Goal: Task Accomplishment & Management: Manage account settings

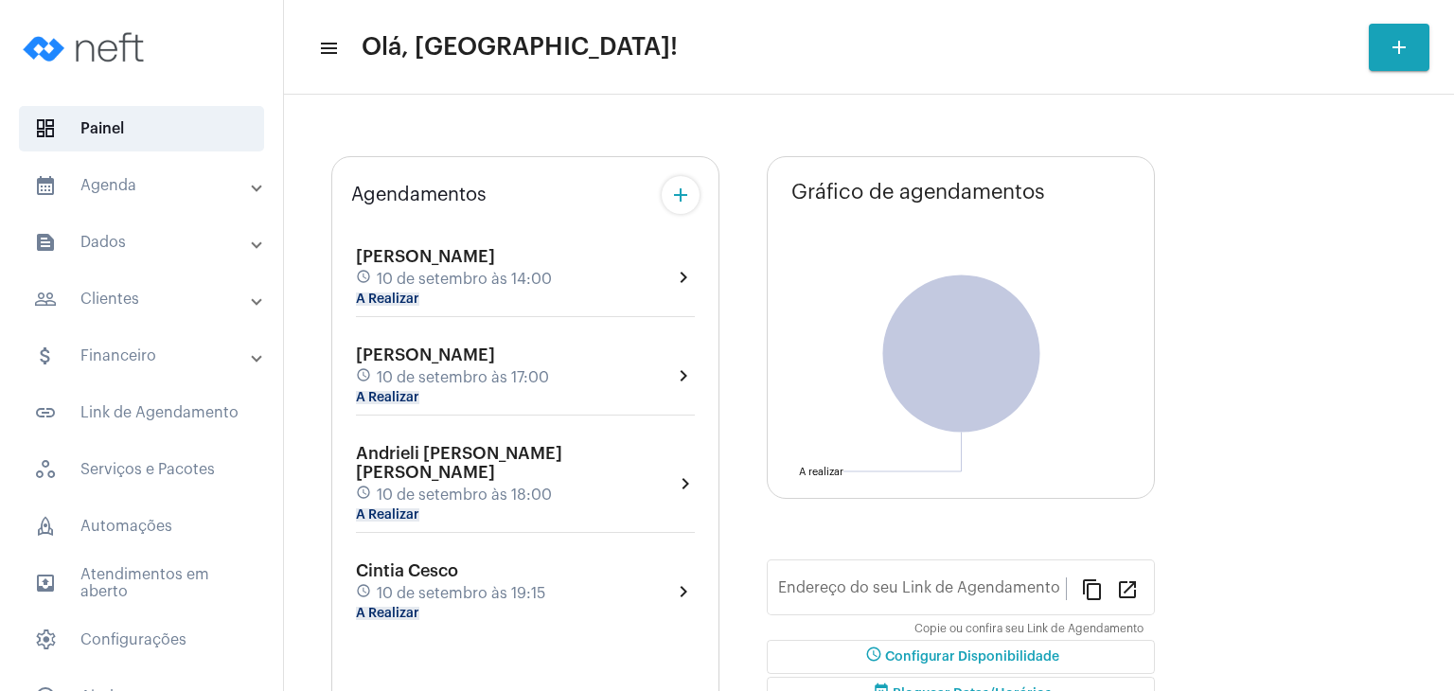
click at [414, 341] on div "[PERSON_NAME] schedule 10 de setembro às 17:00 A Realizar chevron_right" at bounding box center [525, 380] width 348 height 79
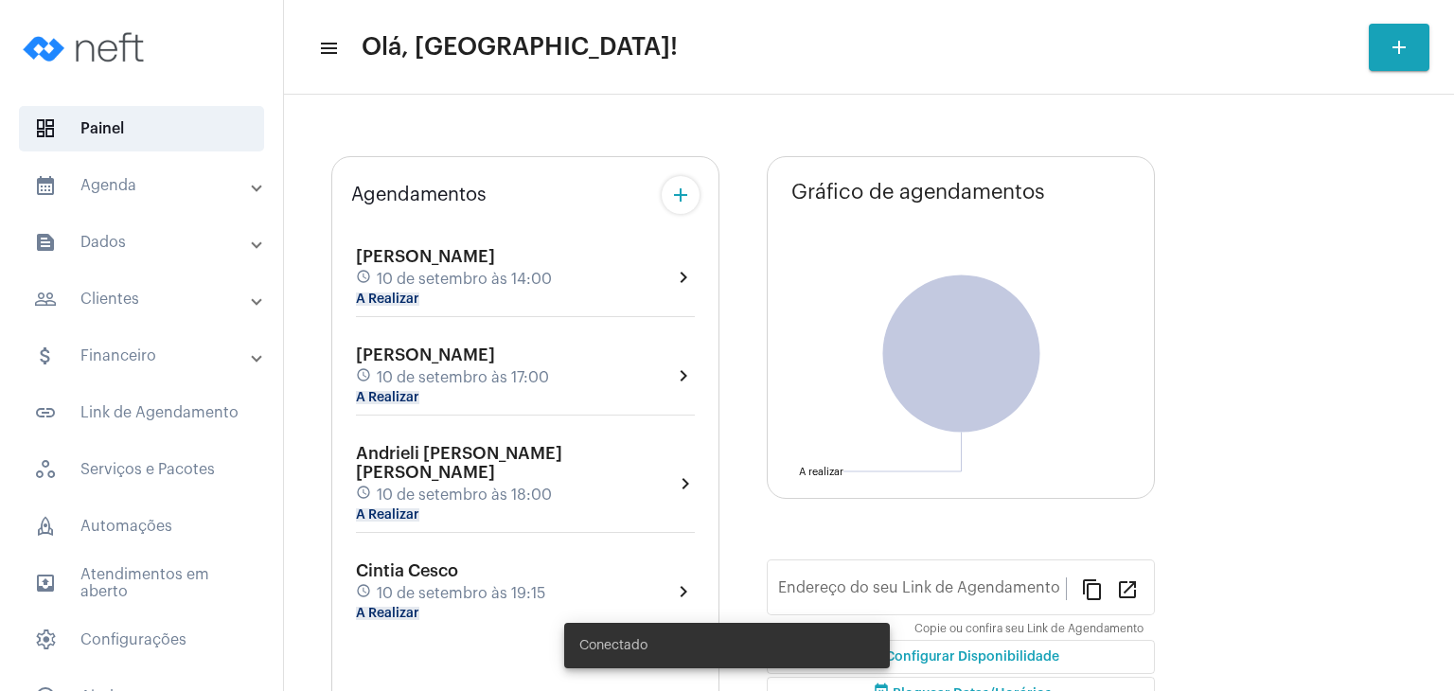
type input "[URL][DOMAIN_NAME][PERSON_NAME]"
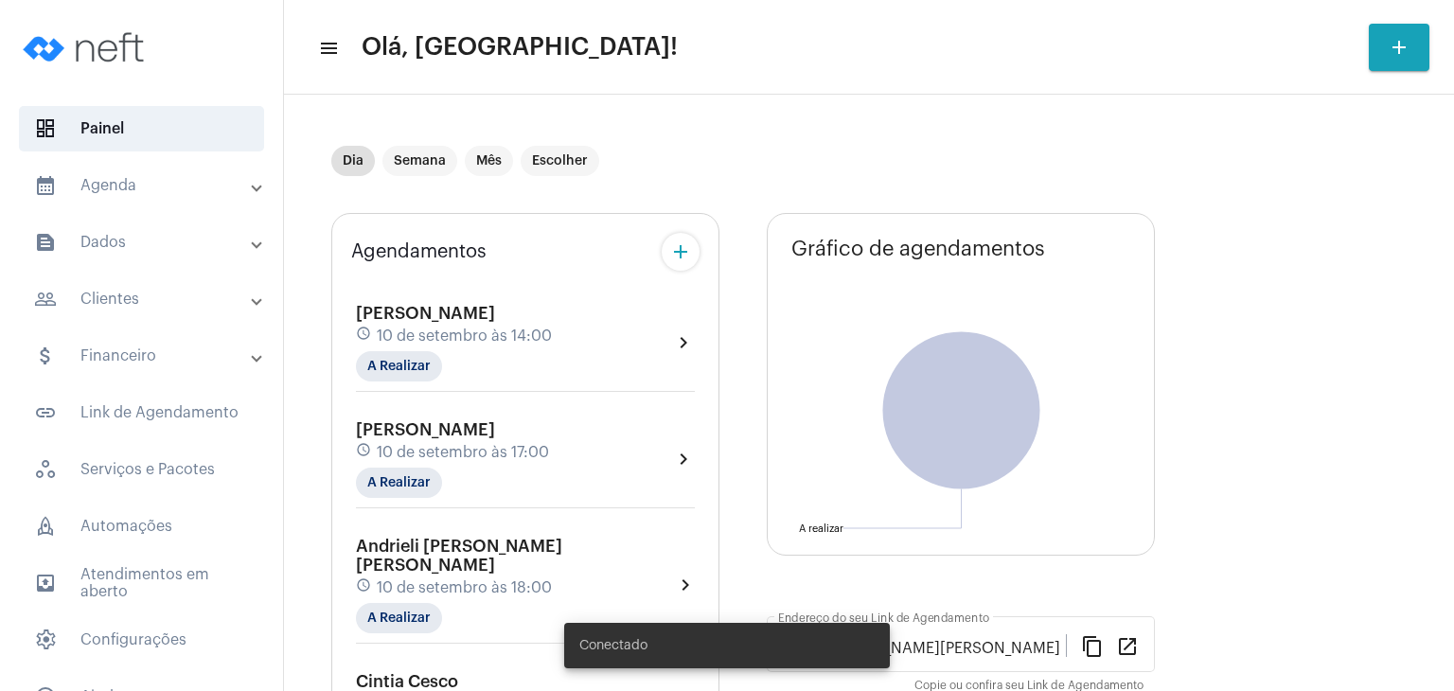
click at [444, 438] on div "[PERSON_NAME] schedule 10 de setembro às 17:00 A Realizar" at bounding box center [452, 459] width 193 height 78
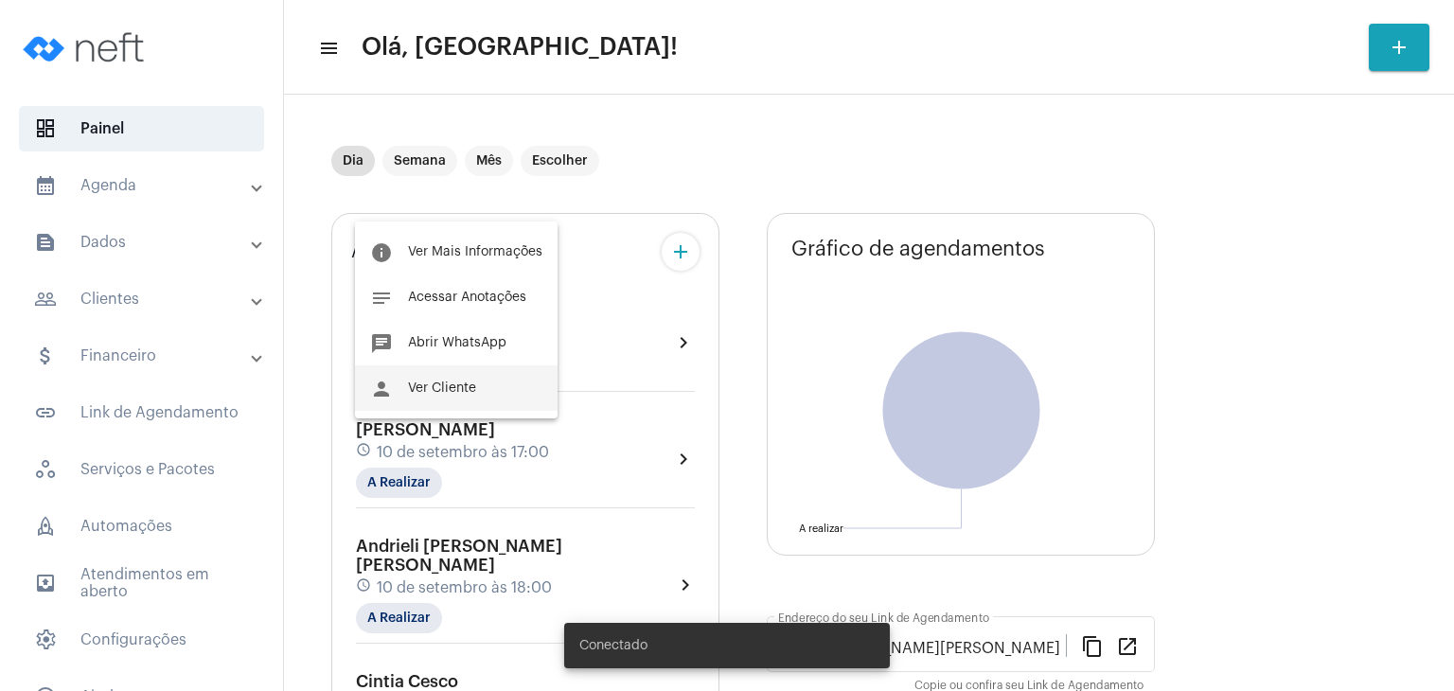
click at [444, 390] on span "Ver Cliente" at bounding box center [442, 387] width 68 height 13
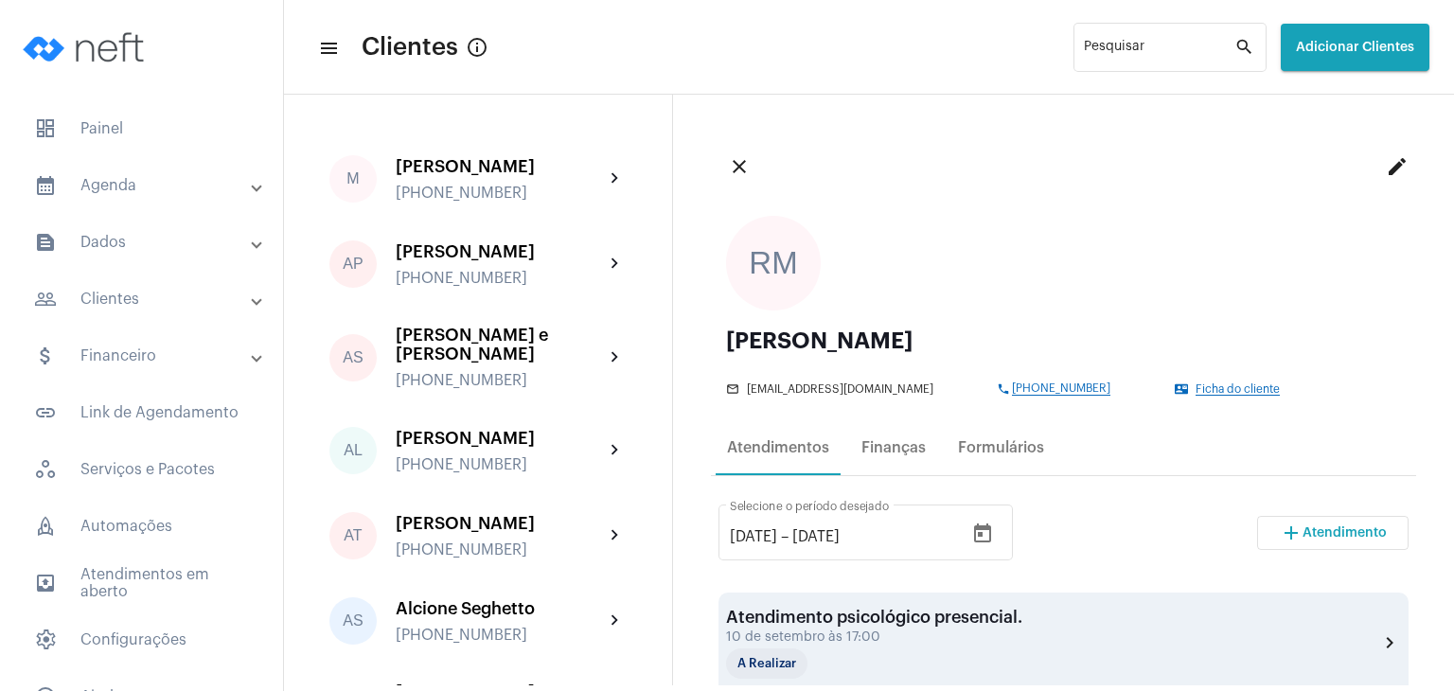
click at [898, 633] on div "10 de setembro às 17:00" at bounding box center [874, 637] width 296 height 14
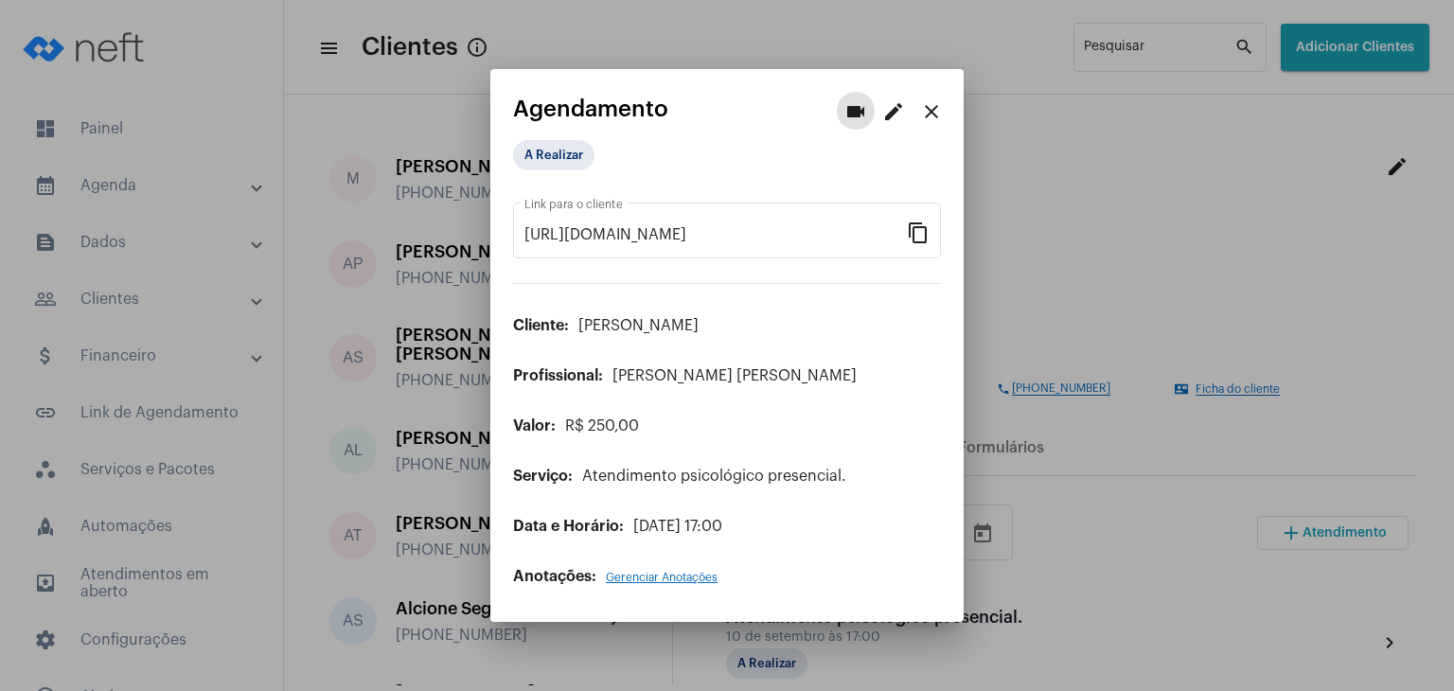
click at [890, 119] on mat-icon "edit" at bounding box center [893, 111] width 23 height 23
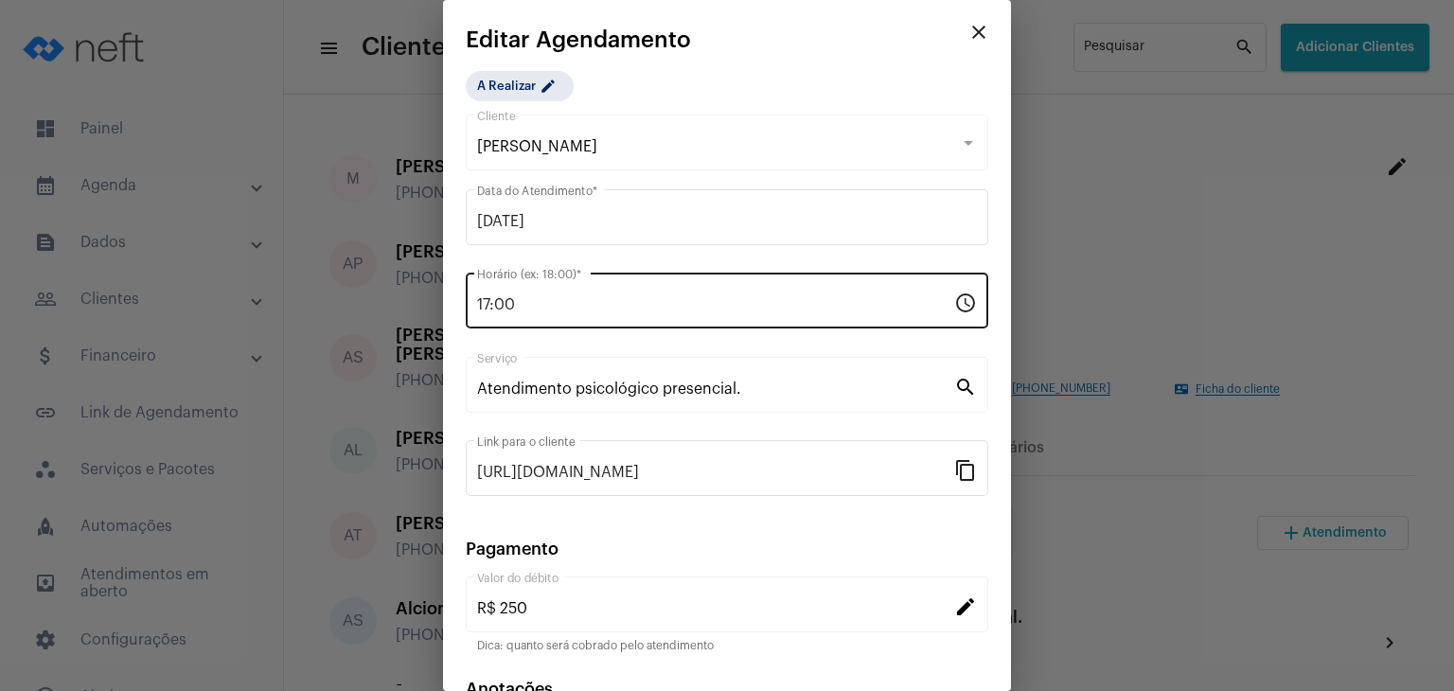
click at [492, 304] on input "17:00" at bounding box center [715, 304] width 477 height 17
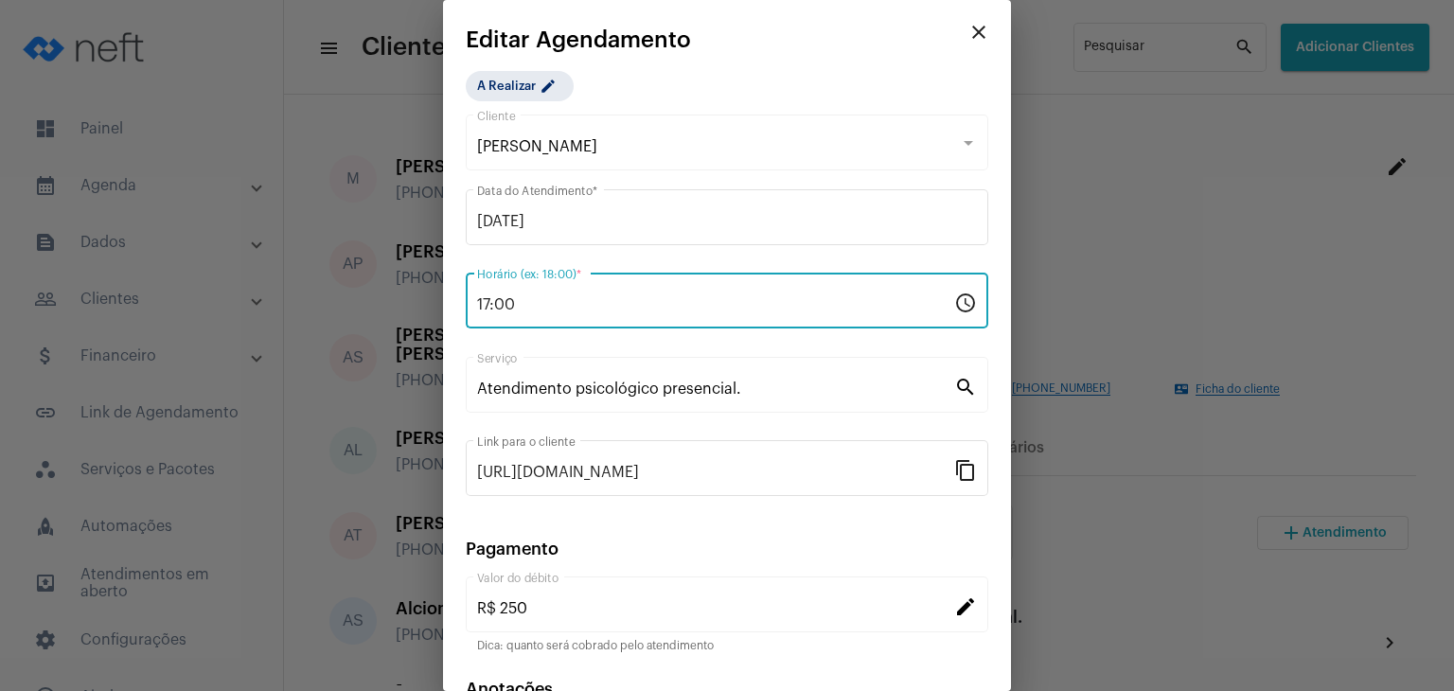
click at [486, 302] on input "17:00" at bounding box center [715, 304] width 477 height 17
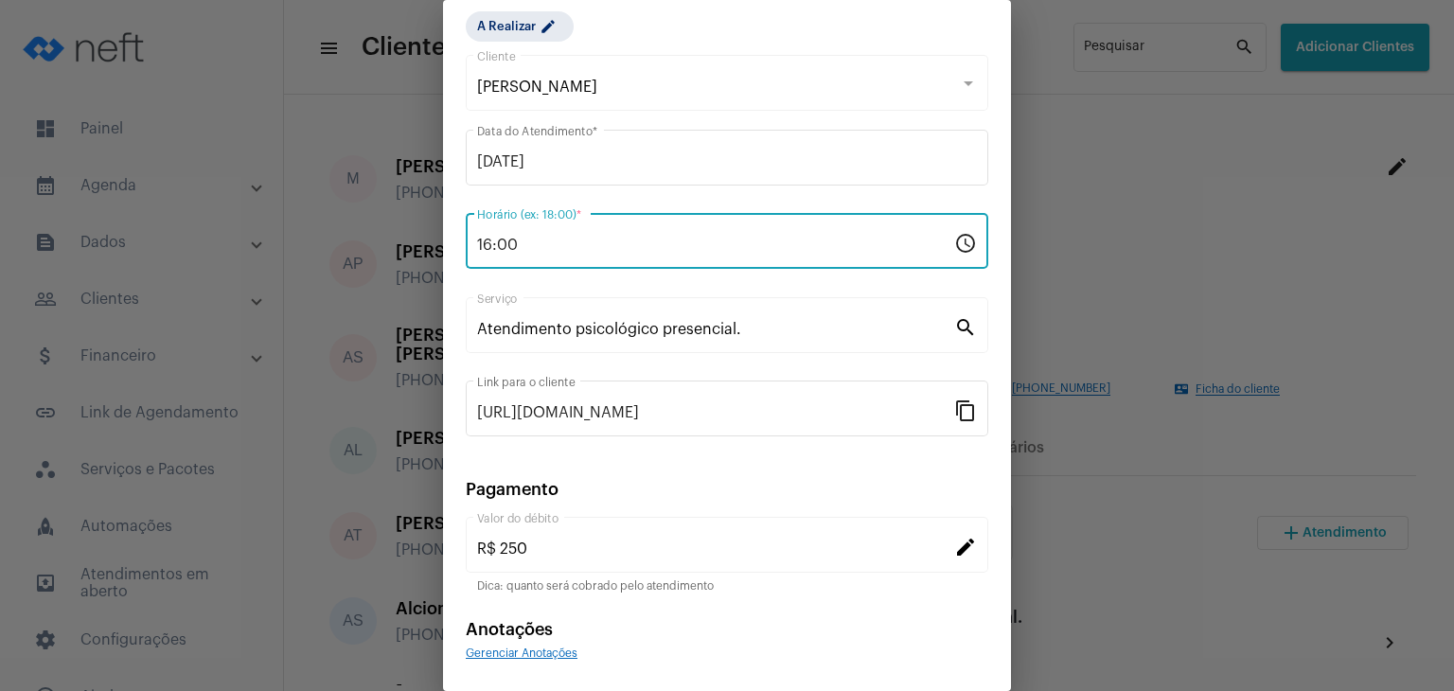
scroll to position [121, 0]
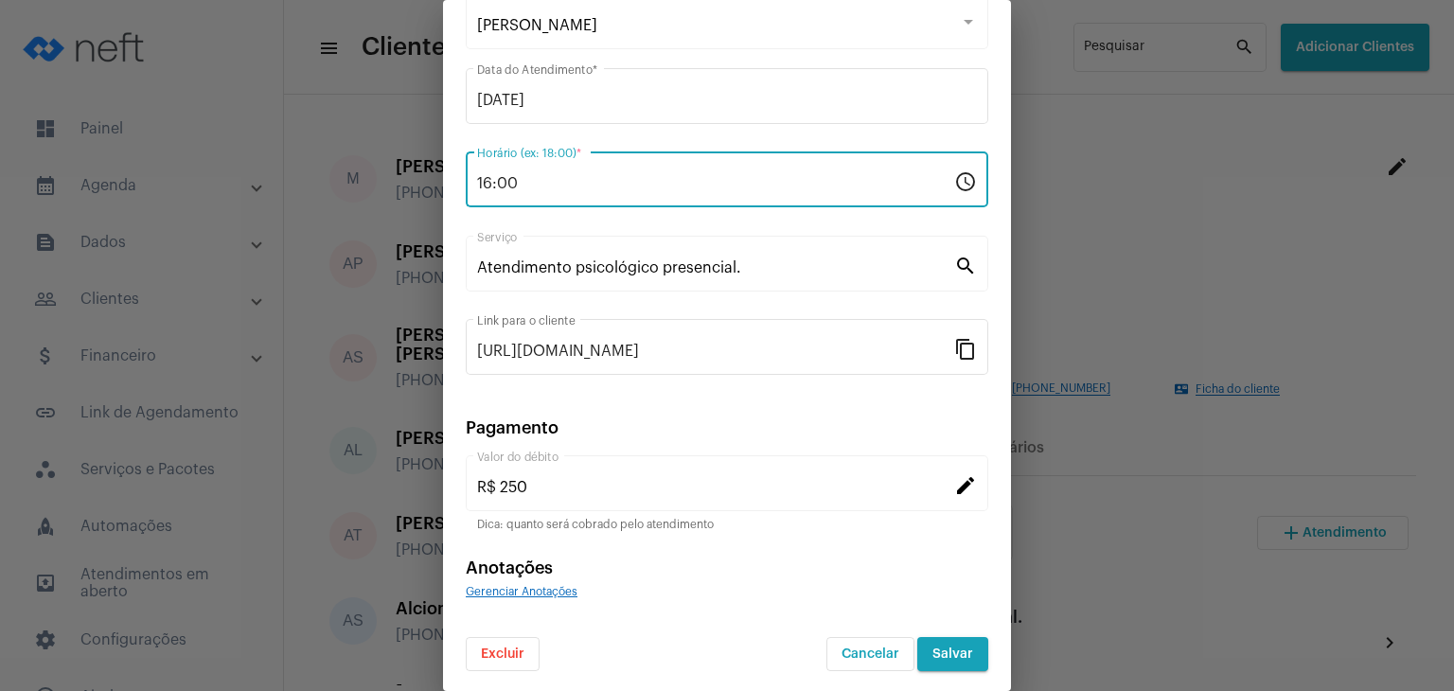
type input "16:00"
click at [950, 649] on span "Salvar" at bounding box center [952, 653] width 41 height 13
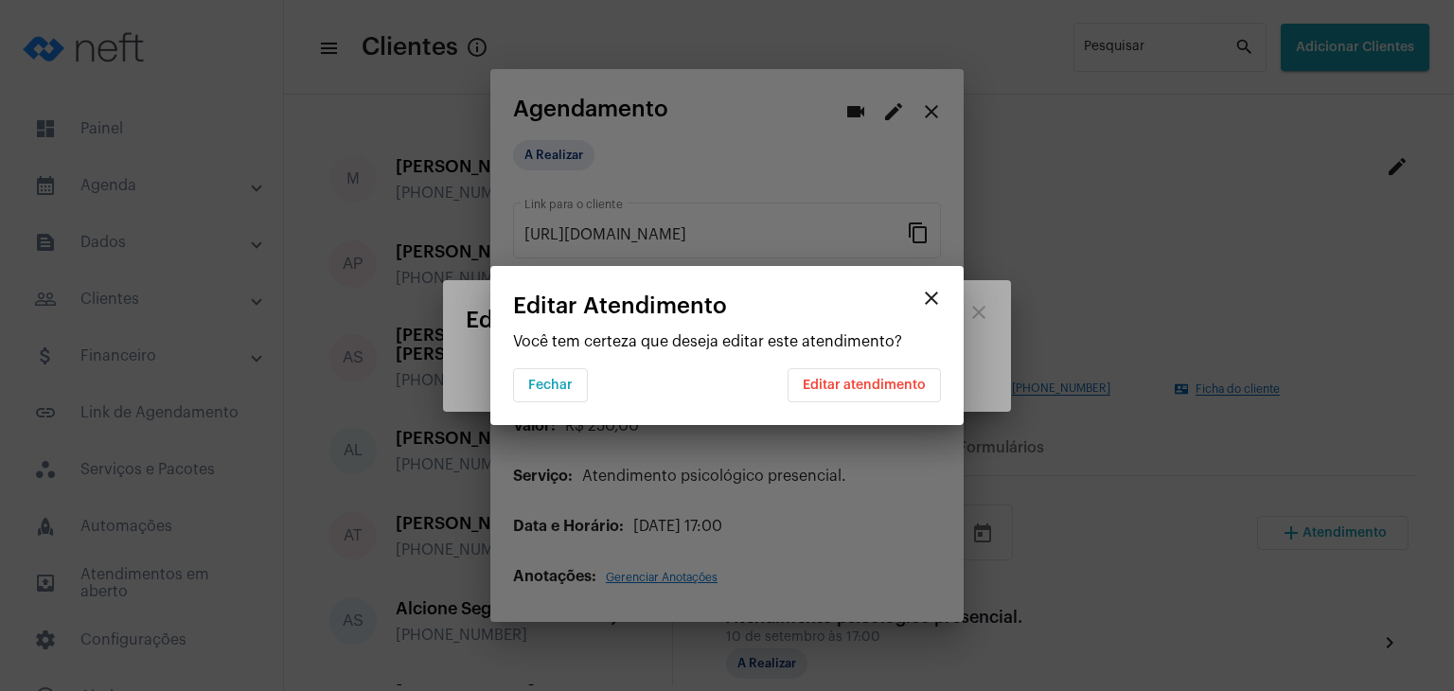
scroll to position [0, 0]
click at [862, 371] on button "Editar atendimento" at bounding box center [863, 385] width 153 height 34
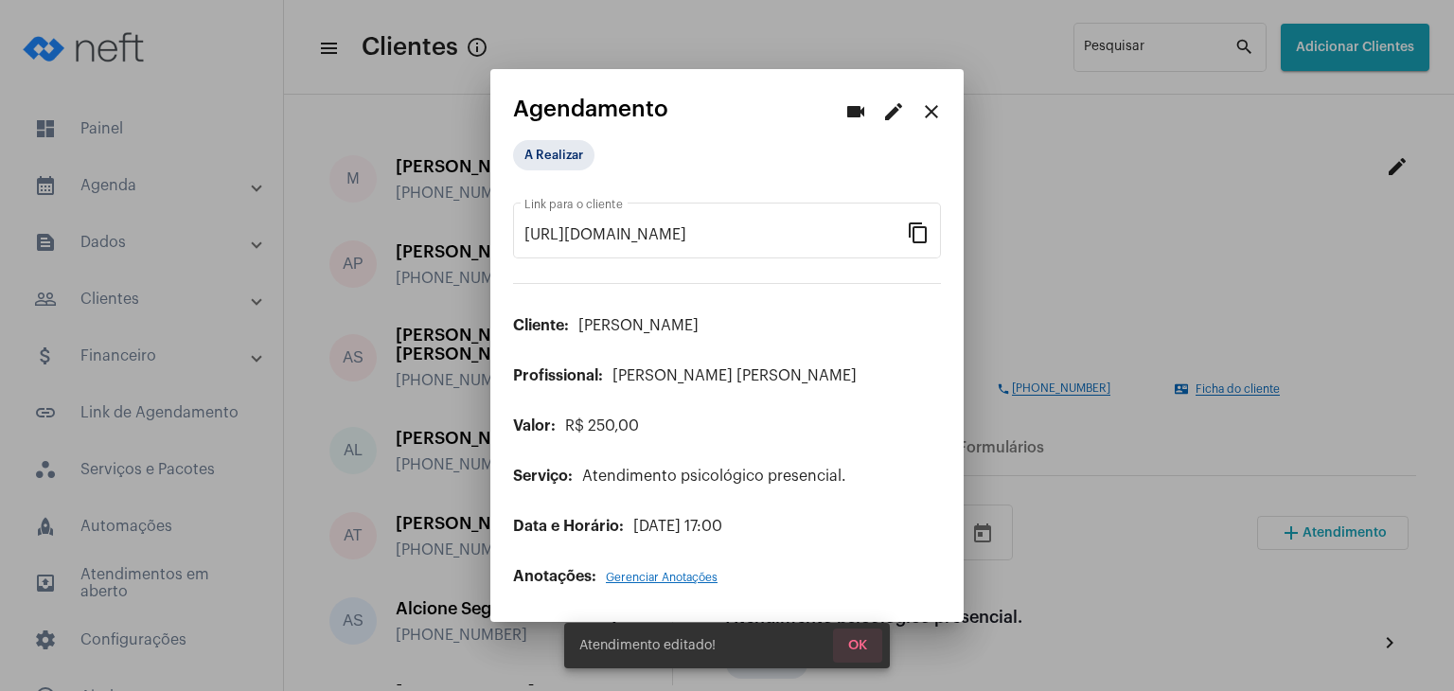
click at [868, 641] on button "OK" at bounding box center [857, 645] width 49 height 34
click at [936, 111] on mat-icon "close" at bounding box center [931, 111] width 23 height 23
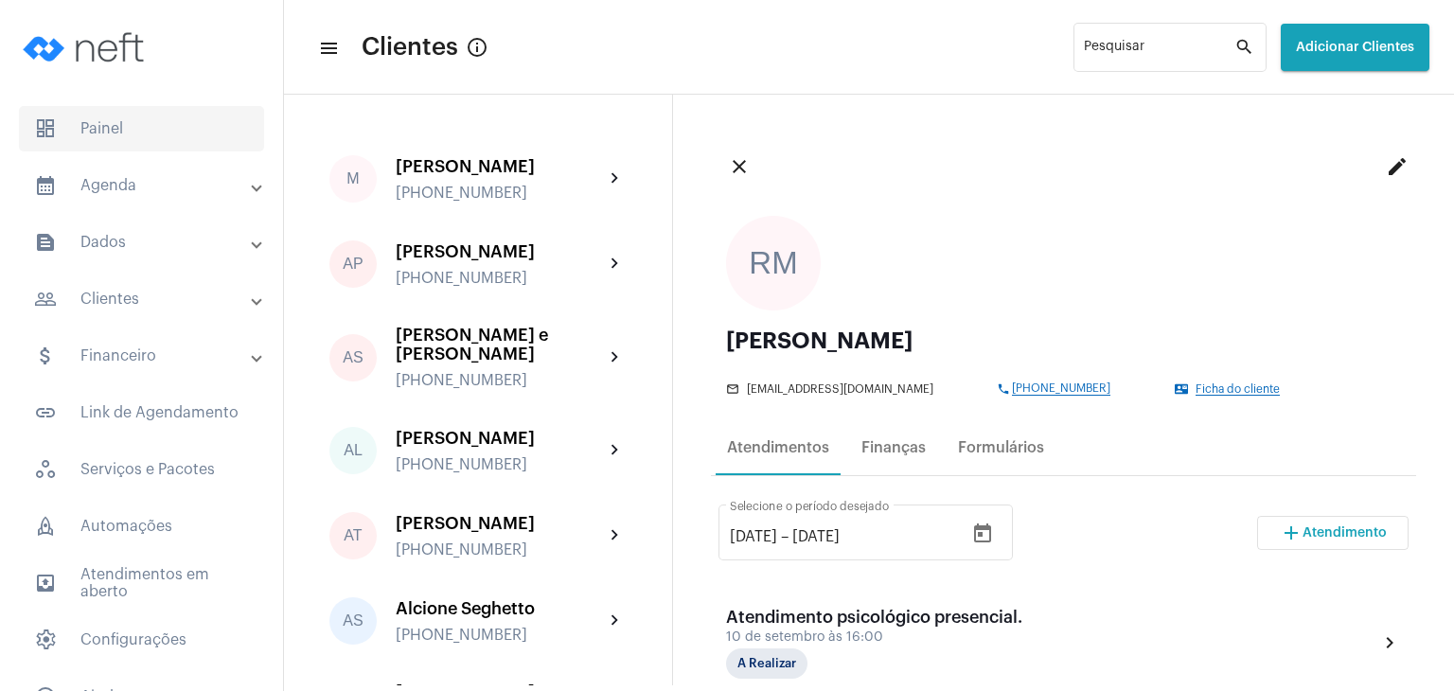
click at [123, 119] on span "dashboard Painel" at bounding box center [141, 128] width 245 height 45
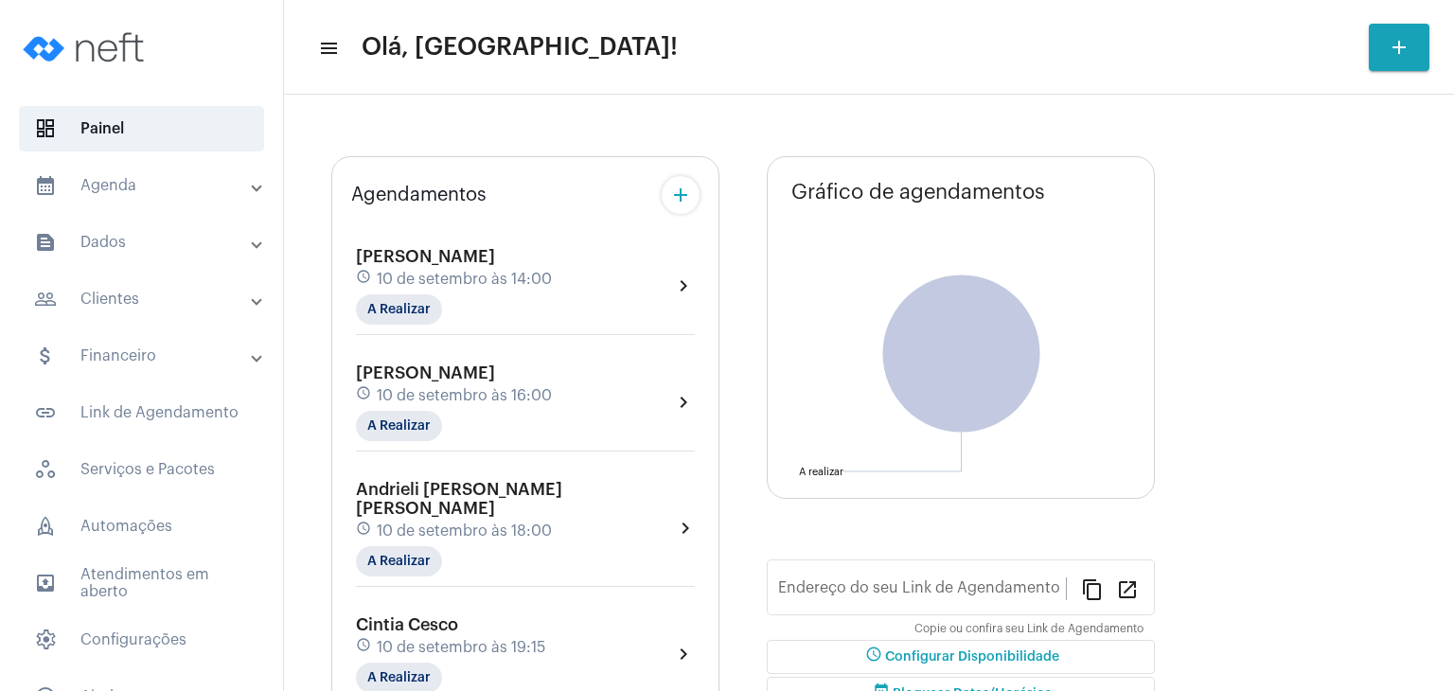
type input "[URL][DOMAIN_NAME][PERSON_NAME]"
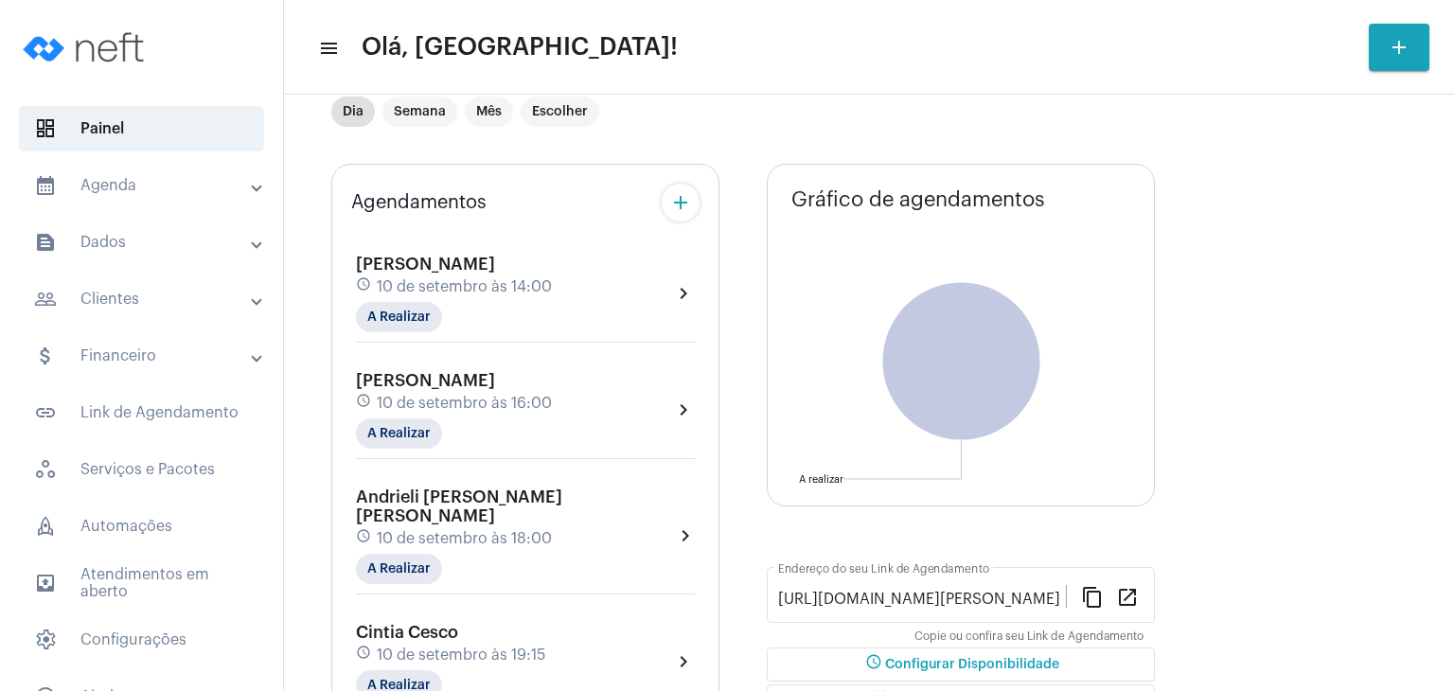
scroll to position [95, 0]
